Goal: Find contact information: Find contact information

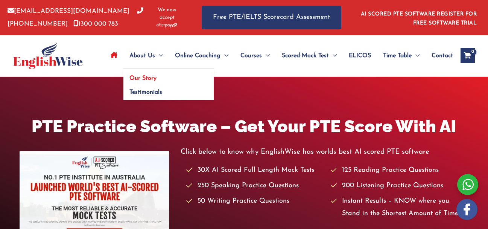
click at [142, 78] on span "Our Story" at bounding box center [142, 78] width 27 height 6
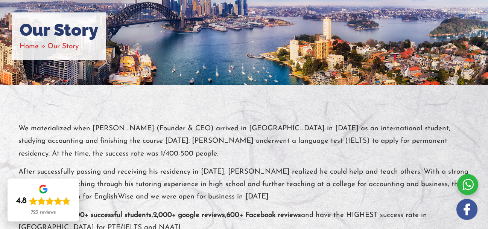
click at [157, 150] on p "We materialized when Shivi Bhalla (Founder & CEO) arrived in Australia in 2010 …" at bounding box center [243, 141] width 451 height 38
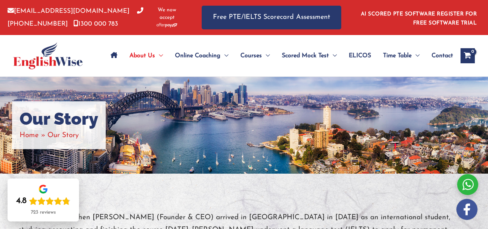
click at [444, 58] on span "Contact" at bounding box center [441, 55] width 21 height 26
